Goal: Information Seeking & Learning: Learn about a topic

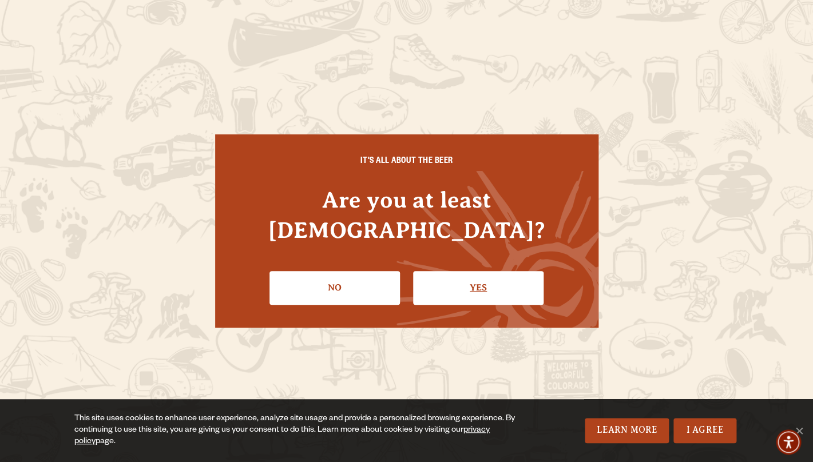
click at [482, 278] on link "Yes" at bounding box center [478, 287] width 130 height 33
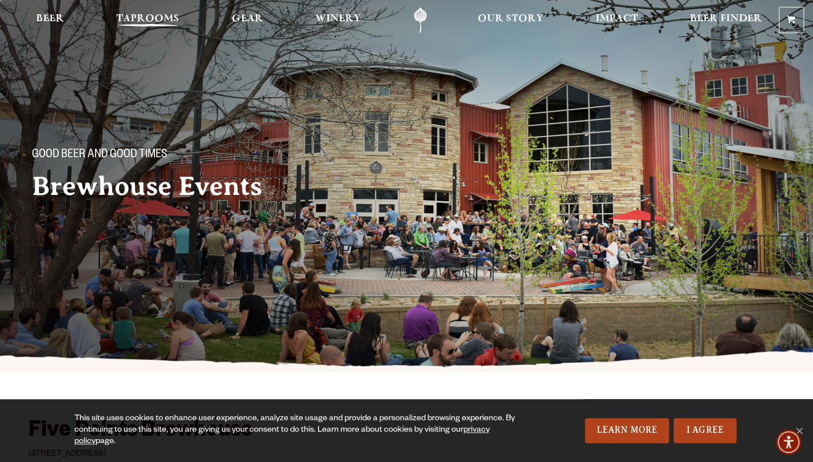
click at [129, 21] on span "Taprooms" at bounding box center [147, 18] width 63 height 9
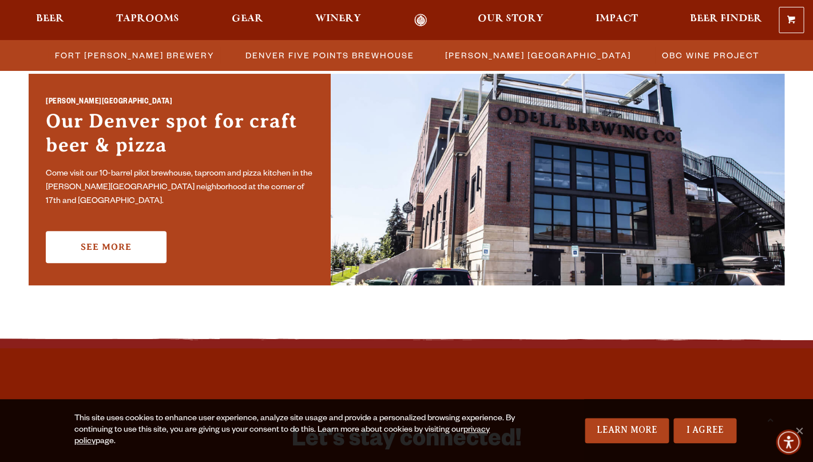
scroll to position [846, 0]
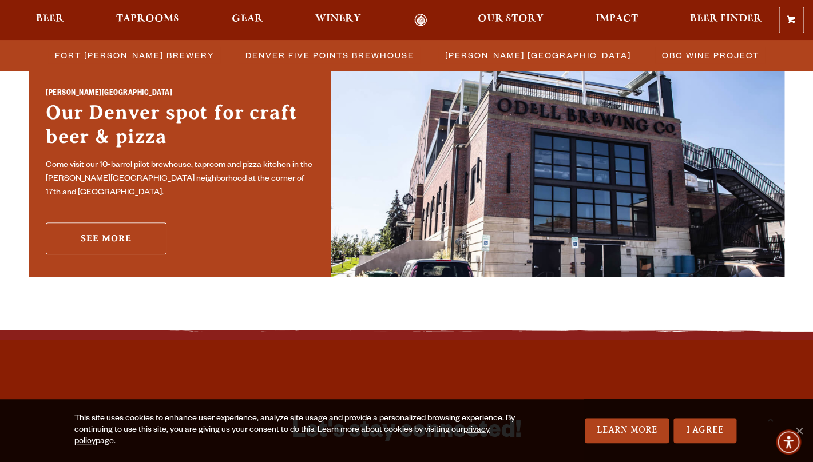
click at [129, 237] on link "See More" at bounding box center [106, 238] width 121 height 32
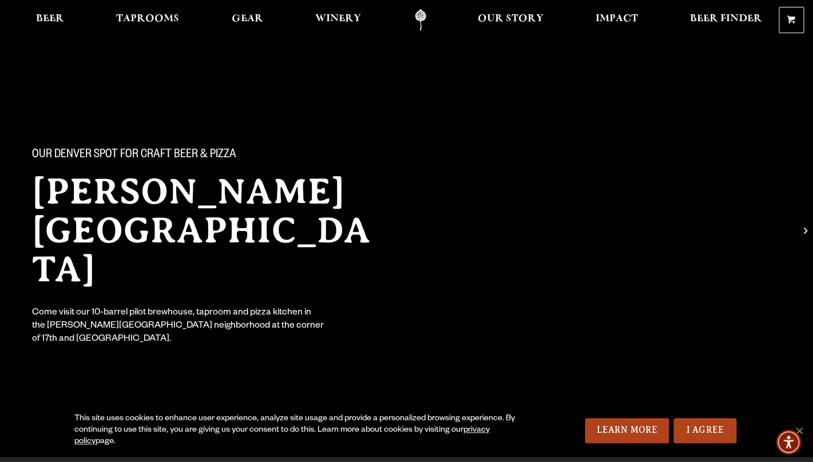
scroll to position [16, 0]
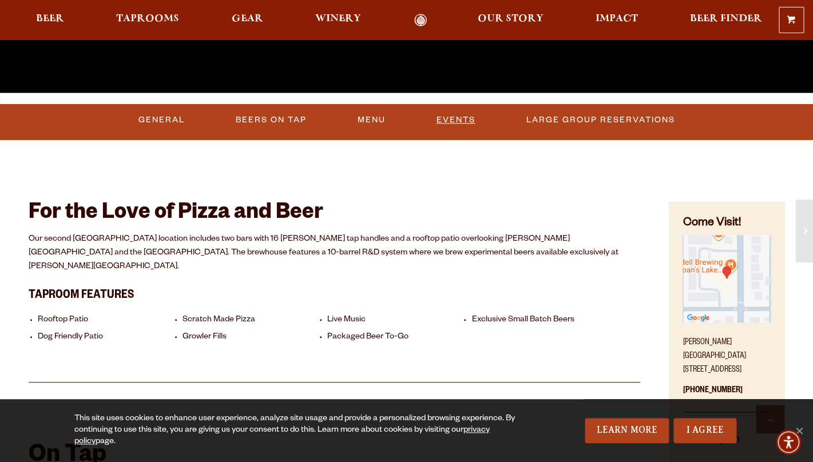
click at [464, 118] on link "Events" at bounding box center [456, 120] width 48 height 26
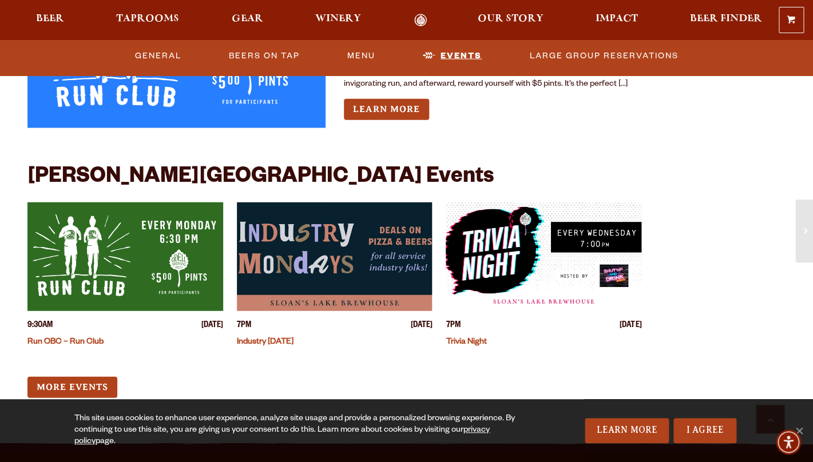
scroll to position [2542, 0]
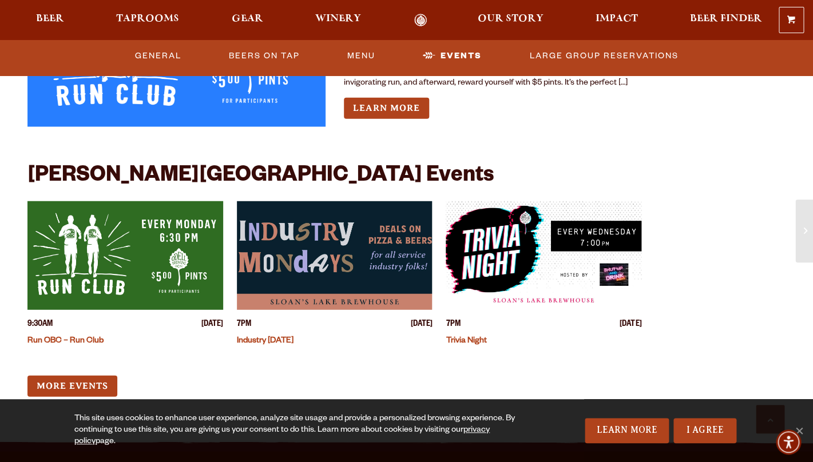
click at [377, 229] on img "View event details" at bounding box center [335, 255] width 196 height 109
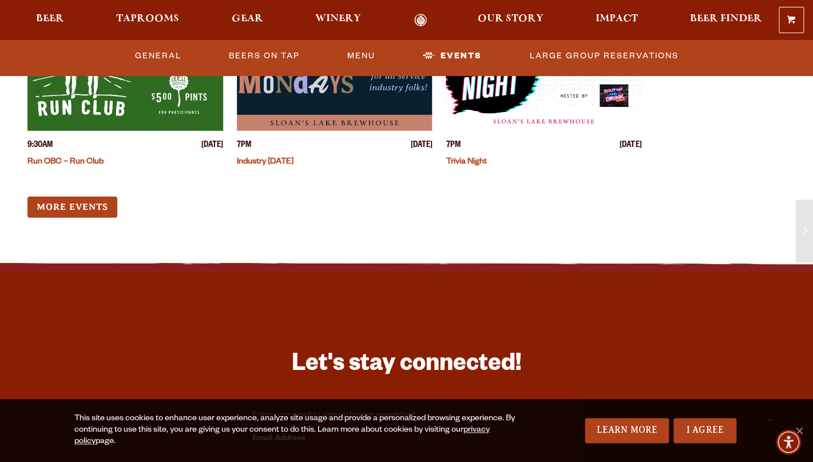
scroll to position [2723, 0]
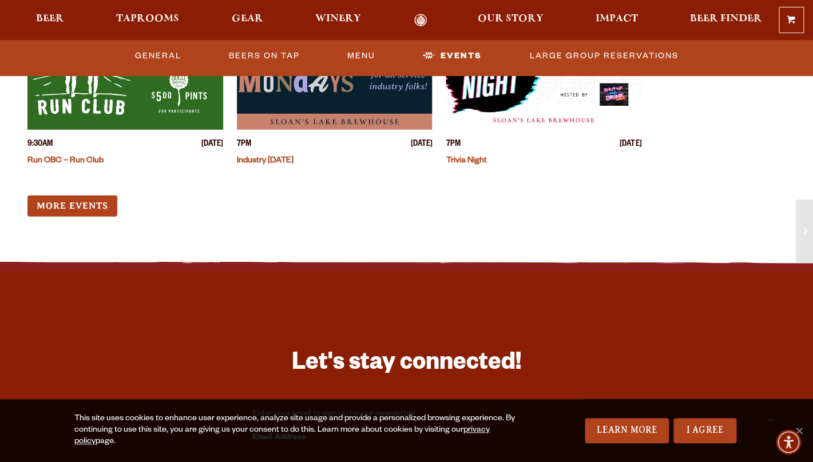
click at [64, 196] on link "More Events" at bounding box center [72, 206] width 90 height 21
